Goal: Task Accomplishment & Management: Manage account settings

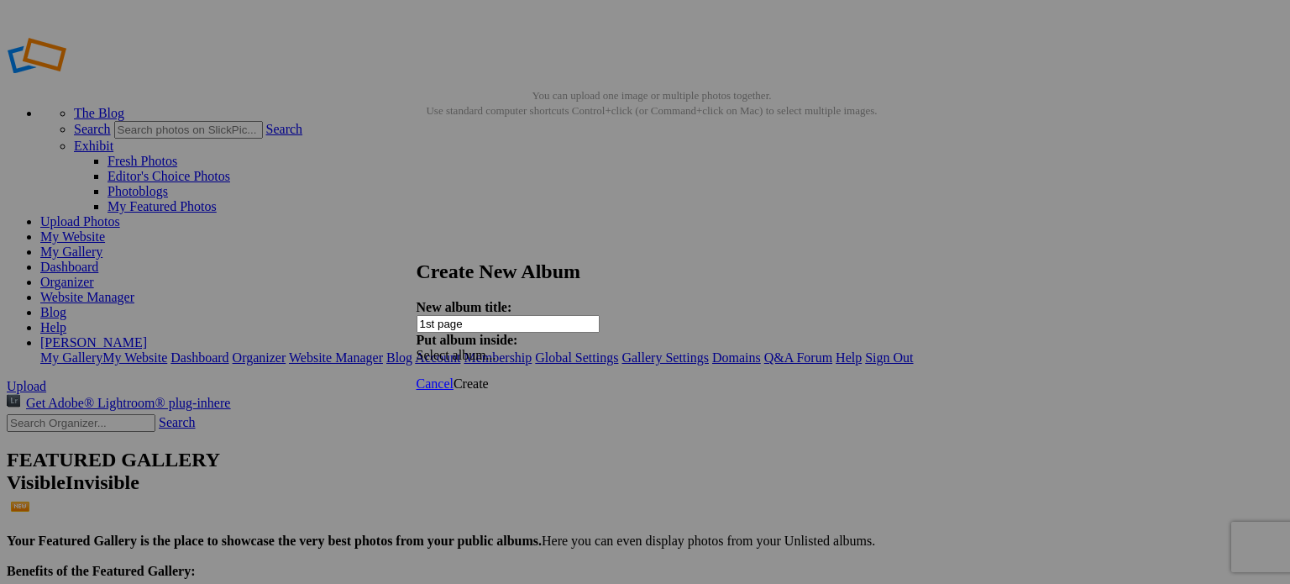
type input "1st page"
click at [489, 376] on span "Create" at bounding box center [471, 383] width 35 height 14
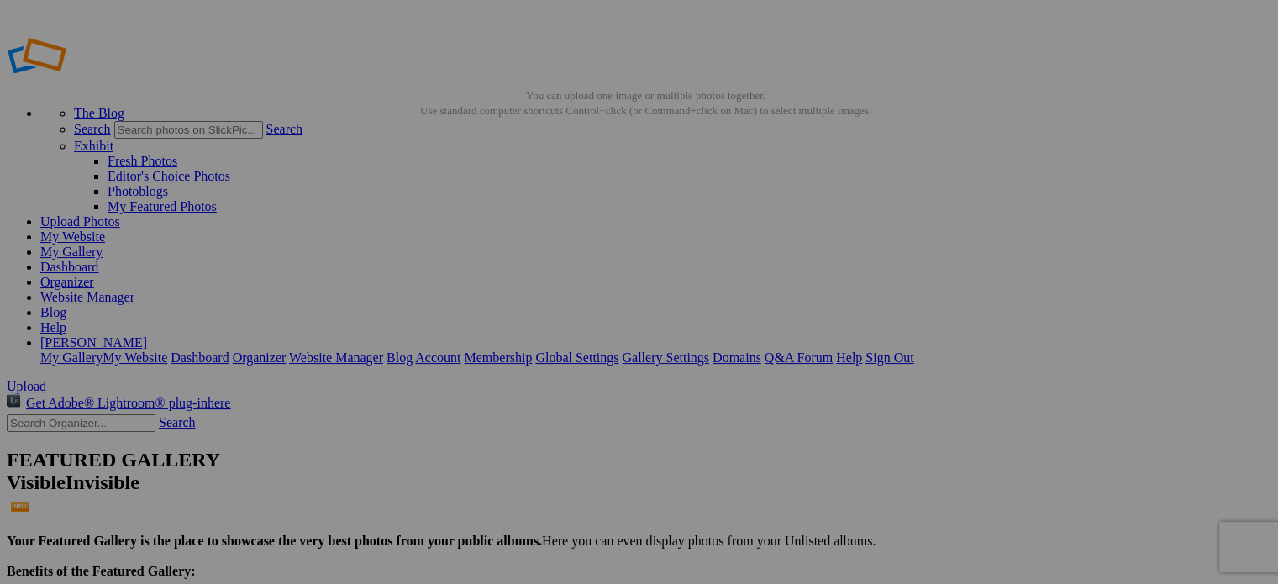
drag, startPoint x: 455, startPoint y: 244, endPoint x: 44, endPoint y: 169, distance: 418.5
drag, startPoint x: 753, startPoint y: 459, endPoint x: 47, endPoint y: 171, distance: 762.5
drag, startPoint x: 318, startPoint y: 455, endPoint x: 53, endPoint y: 171, distance: 389.3
drag, startPoint x: 773, startPoint y: 252, endPoint x: 44, endPoint y: 170, distance: 733.8
drag, startPoint x: 322, startPoint y: 454, endPoint x: 55, endPoint y: 169, distance: 390.5
